Goal: Learn about a topic: Learn about a topic

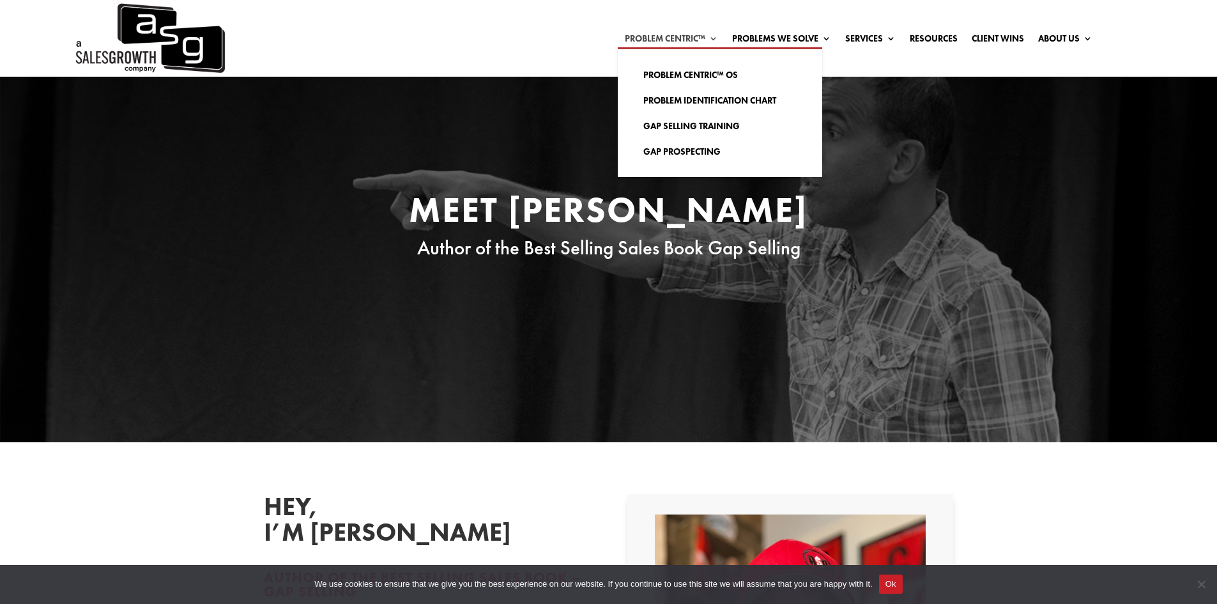
click at [668, 43] on link "Problem Centric™" at bounding box center [671, 41] width 93 height 14
click at [662, 76] on link "Problem Centric™ OS" at bounding box center [720, 75] width 179 height 26
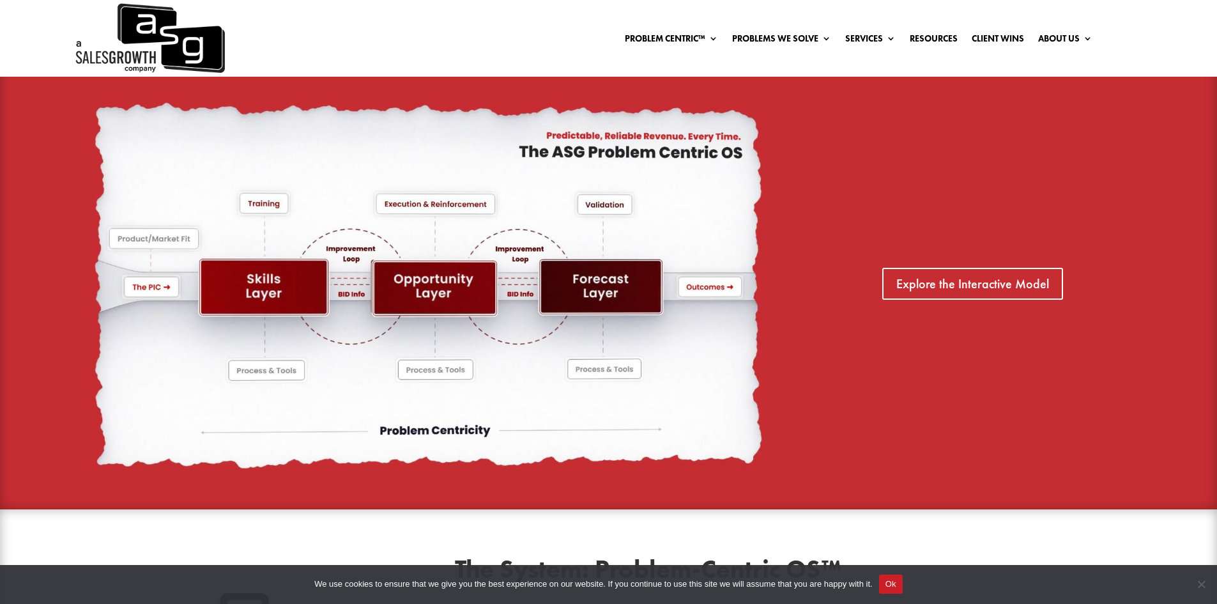
scroll to position [895, 0]
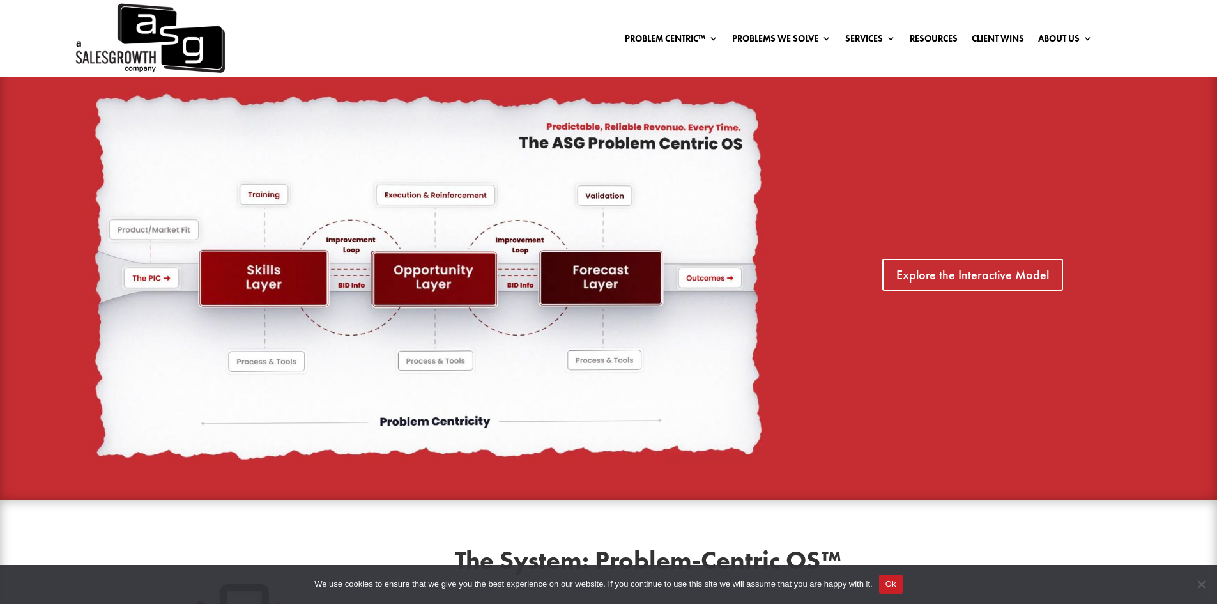
click at [637, 151] on img at bounding box center [426, 275] width 671 height 378
click at [631, 254] on img at bounding box center [426, 275] width 671 height 378
click at [666, 297] on img at bounding box center [426, 275] width 671 height 378
click at [956, 281] on link "Explore the Interactive Model" at bounding box center [973, 275] width 190 height 32
